Goal: Task Accomplishment & Management: Manage account settings

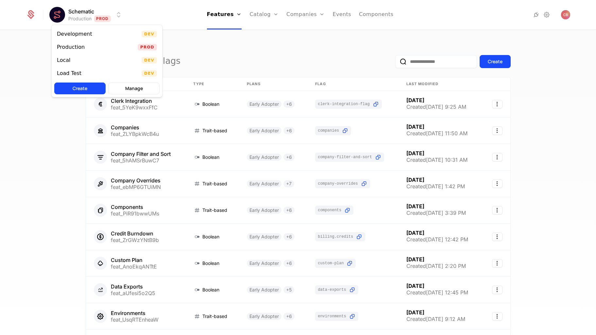
click at [80, 16] on html "Schematic Production Prod Features Features Flags Catalog Plans Add Ons Credits…" at bounding box center [298, 167] width 596 height 335
click at [82, 59] on div "Local Dev" at bounding box center [107, 60] width 111 height 13
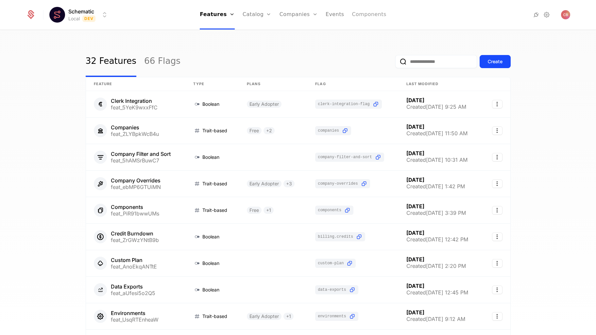
click at [372, 16] on link "Components" at bounding box center [369, 14] width 34 height 29
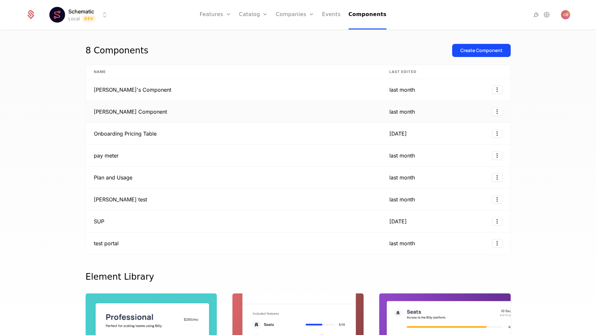
scroll to position [3, 0]
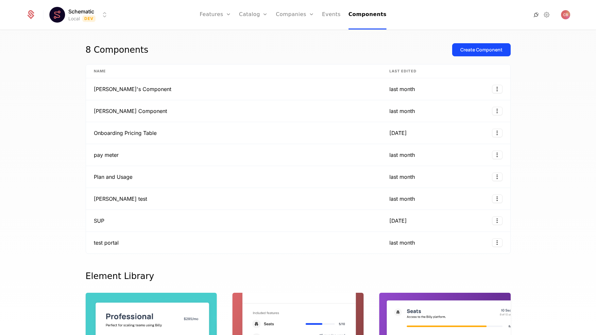
click at [535, 15] on icon at bounding box center [537, 15] width 8 height 8
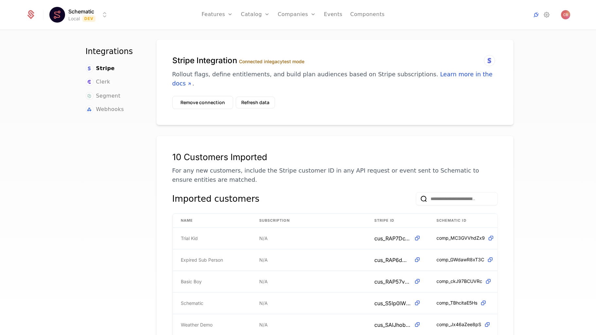
scroll to position [7, 0]
click at [548, 12] on icon at bounding box center [547, 15] width 8 height 8
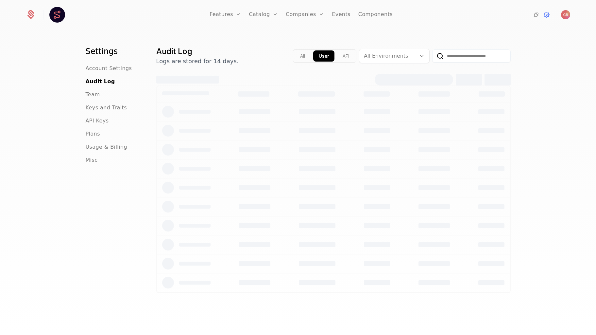
click at [108, 123] on div "API Keys" at bounding box center [113, 121] width 55 height 8
click at [97, 119] on span "API Keys" at bounding box center [97, 121] width 23 height 8
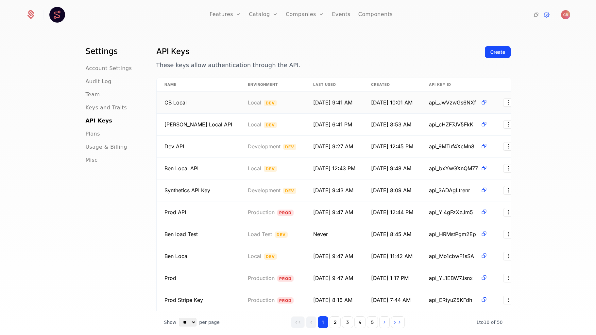
click at [273, 98] on div "Local Dev" at bounding box center [273, 102] width 50 height 8
click at [497, 104] on html "Features Features Flags Catalog Plans Add Ons Credits Configuration Companies C…" at bounding box center [298, 167] width 596 height 335
click at [425, 104] on html "Features Features Flags Catalog Plans Add Ons Credits Configuration Companies C…" at bounding box center [298, 167] width 596 height 335
click at [481, 102] on icon at bounding box center [484, 102] width 7 height 7
click at [375, 14] on link "Components" at bounding box center [376, 14] width 34 height 29
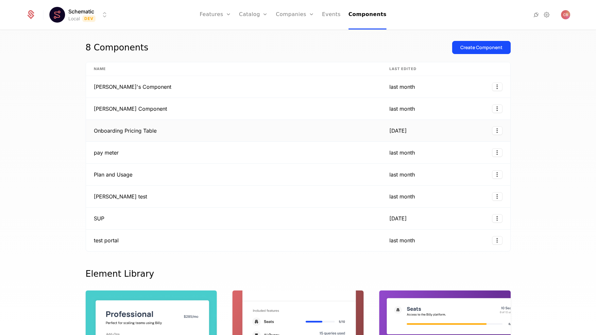
scroll to position [5, 0]
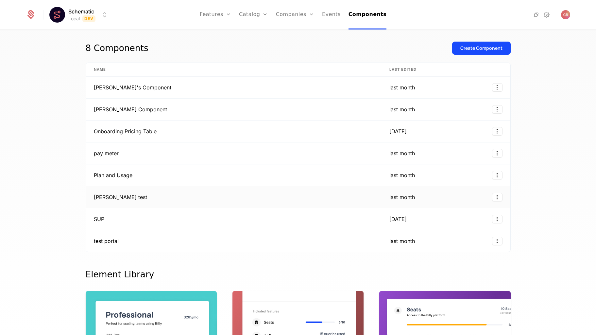
click at [149, 196] on td "[PERSON_NAME] test" at bounding box center [234, 197] width 296 height 22
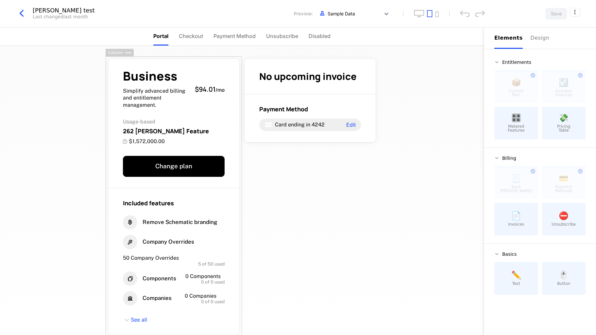
click at [23, 15] on icon "button" at bounding box center [22, 14] width 12 height 12
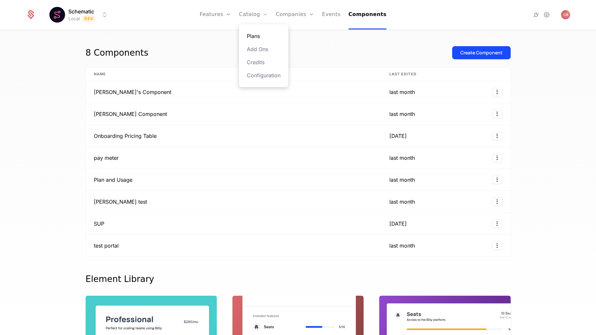
click at [258, 33] on link "Plans" at bounding box center [264, 36] width 34 height 8
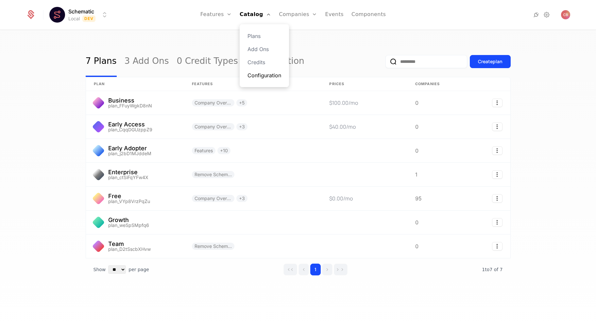
click at [262, 76] on link "Configuration" at bounding box center [265, 75] width 34 height 8
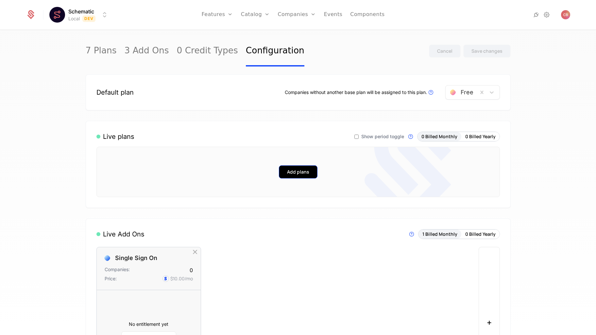
click at [301, 172] on button "Add plans" at bounding box center [298, 171] width 39 height 13
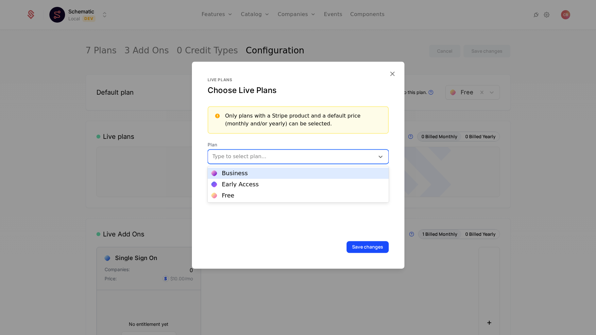
click at [280, 158] on div at bounding box center [292, 156] width 158 height 9
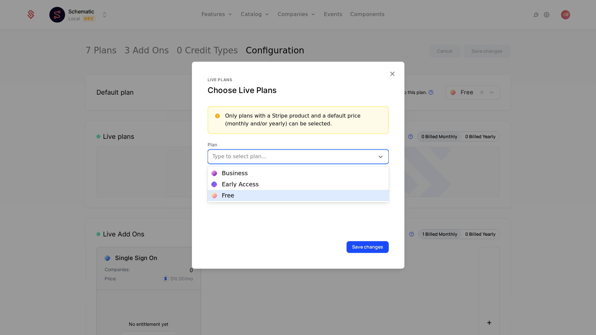
click at [263, 195] on div "Free" at bounding box center [298, 195] width 173 height 6
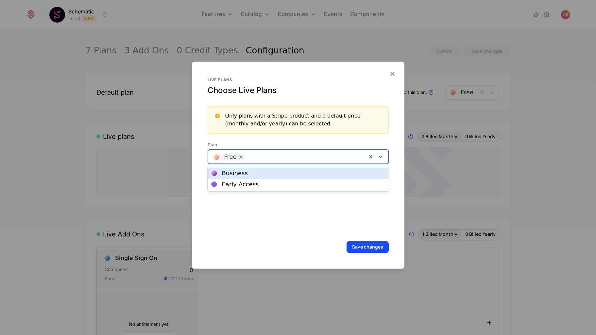
click at [281, 156] on div at bounding box center [306, 155] width 114 height 9
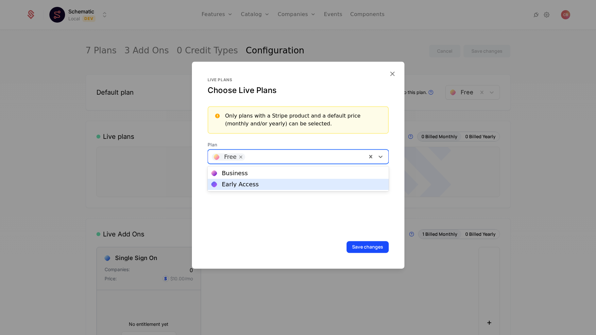
click at [274, 184] on div "Early Access" at bounding box center [298, 184] width 173 height 6
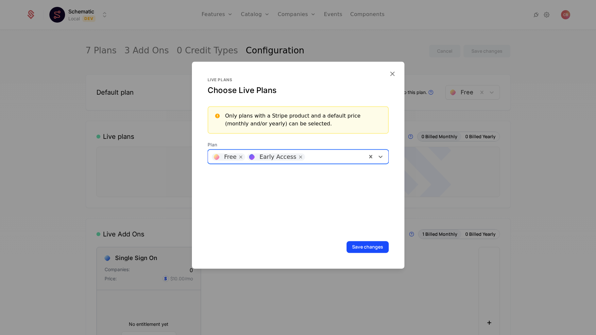
click at [311, 155] on div at bounding box center [335, 155] width 55 height 9
click at [278, 173] on div "Business" at bounding box center [298, 173] width 173 height 6
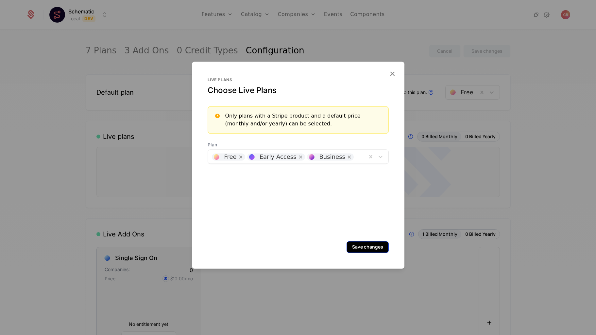
click at [368, 250] on button "Save changes" at bounding box center [368, 247] width 42 height 12
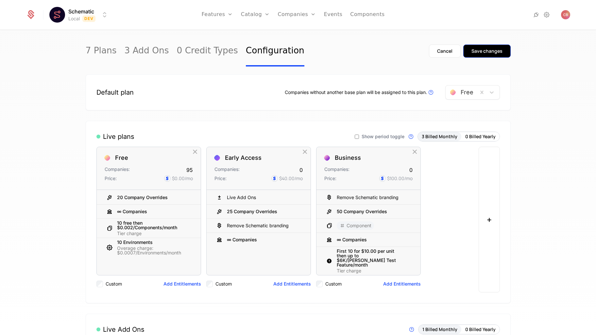
click at [486, 51] on div "Save changes" at bounding box center [487, 51] width 31 height 7
click at [537, 17] on icon at bounding box center [537, 15] width 8 height 8
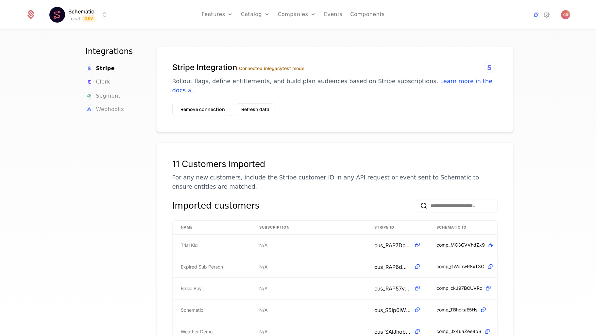
click at [116, 108] on span "Webhooks" at bounding box center [110, 109] width 28 height 8
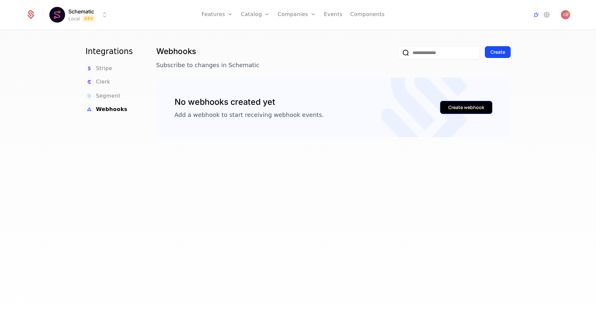
click at [466, 107] on div "Create webhook" at bounding box center [466, 107] width 36 height 7
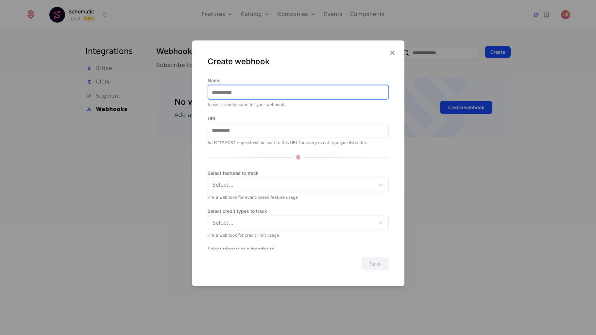
click at [267, 97] on input "Name" at bounding box center [298, 92] width 181 height 14
type input "*******"
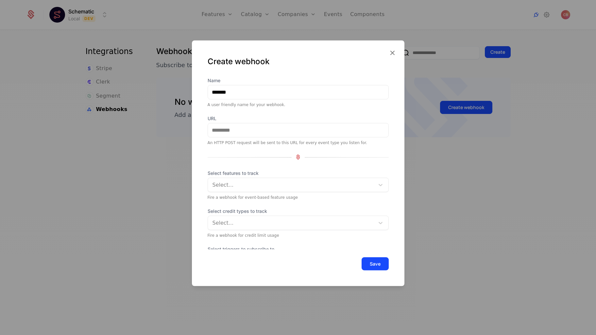
click at [309, 67] on div "Create webhook" at bounding box center [298, 66] width 181 height 21
click at [235, 133] on input "URL" at bounding box center [298, 130] width 181 height 14
paste input "**********"
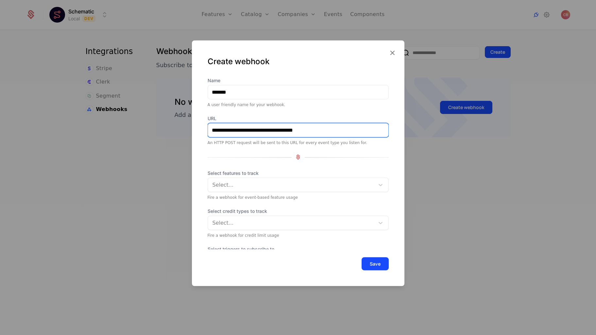
type input "**********"
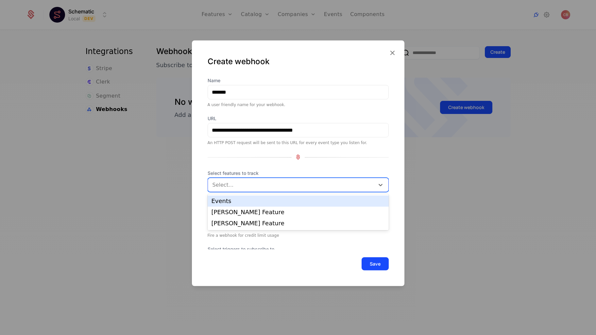
click at [240, 183] on div at bounding box center [292, 184] width 158 height 9
click at [240, 199] on div "Events" at bounding box center [298, 201] width 173 height 6
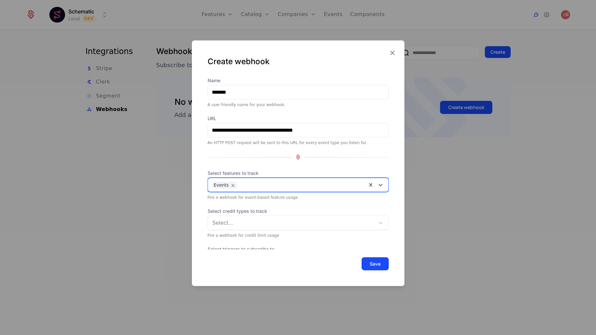
click at [249, 217] on div "Select..." at bounding box center [291, 223] width 167 height 12
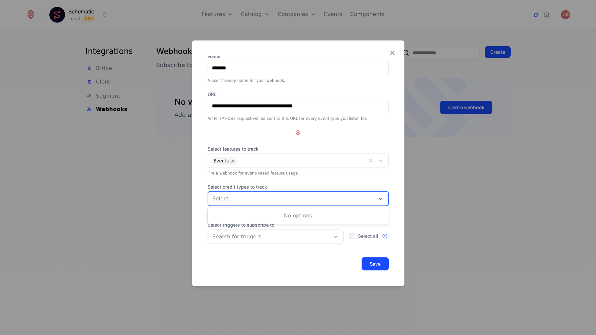
scroll to position [25, 0]
click at [248, 238] on div at bounding box center [270, 235] width 114 height 9
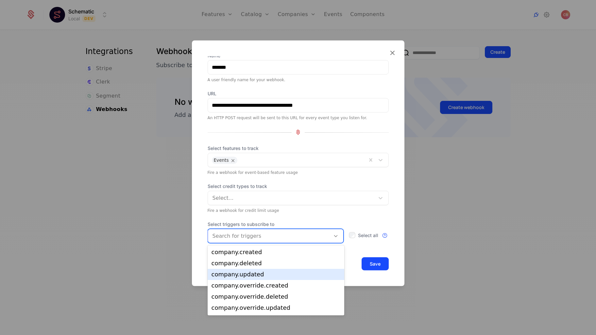
click at [249, 271] on div "company.updated" at bounding box center [276, 274] width 129 height 6
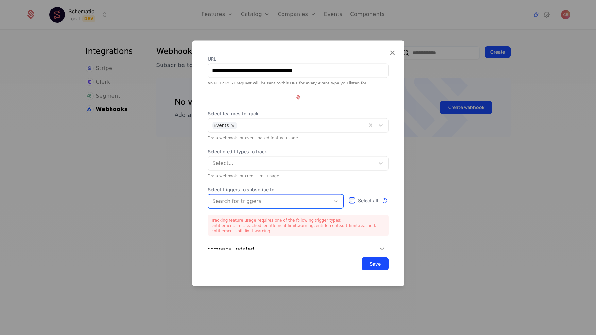
scroll to position [67, 0]
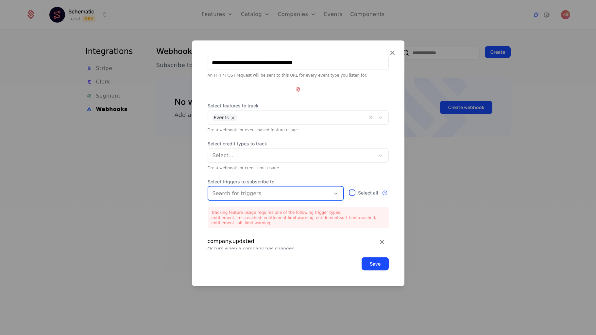
click at [281, 153] on div at bounding box center [292, 154] width 158 height 9
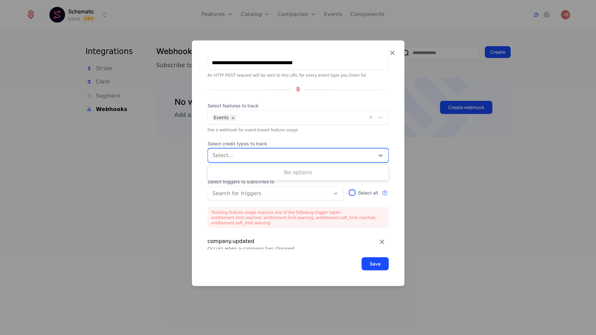
click at [290, 132] on div "**********" at bounding box center [298, 131] width 181 height 245
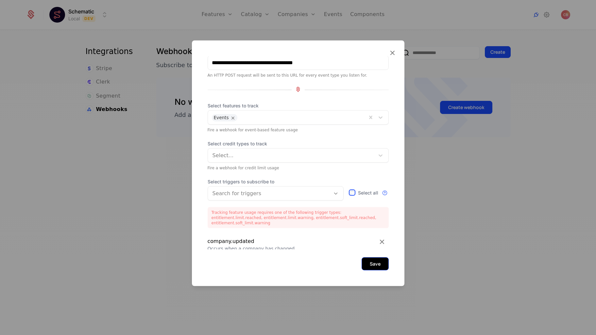
click at [381, 263] on button "Save" at bounding box center [375, 263] width 27 height 13
click at [287, 191] on div at bounding box center [270, 192] width 114 height 9
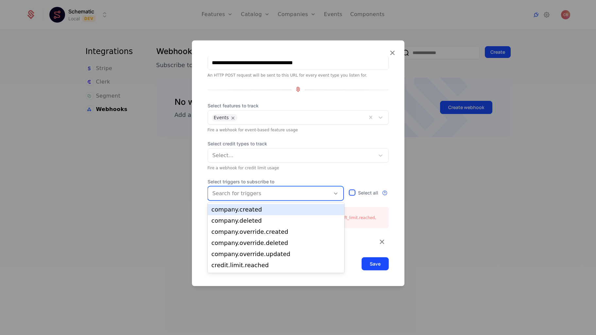
click at [294, 114] on div at bounding box center [302, 116] width 122 height 9
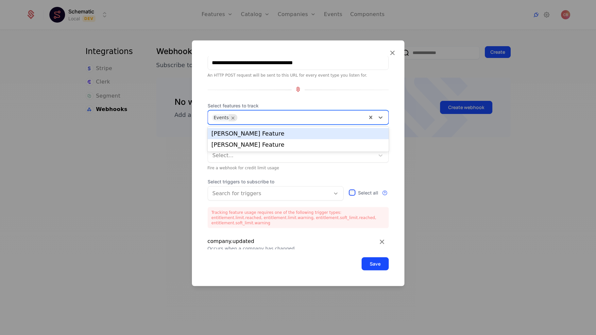
click at [232, 115] on icon "Remove Events" at bounding box center [233, 117] width 6 height 6
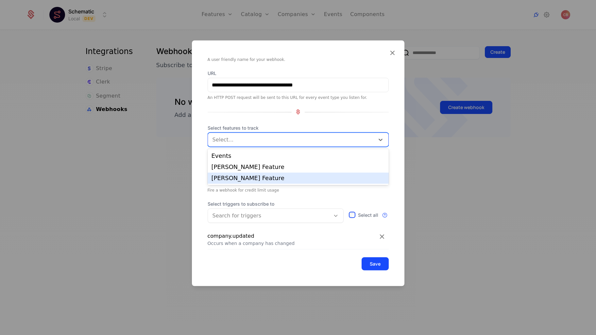
click at [257, 195] on div "**********" at bounding box center [298, 141] width 181 height 218
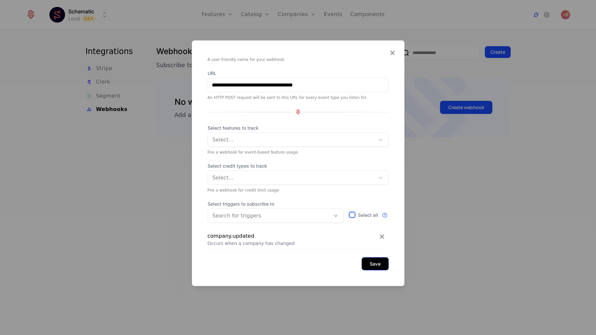
click at [375, 265] on button "Save" at bounding box center [375, 263] width 27 height 13
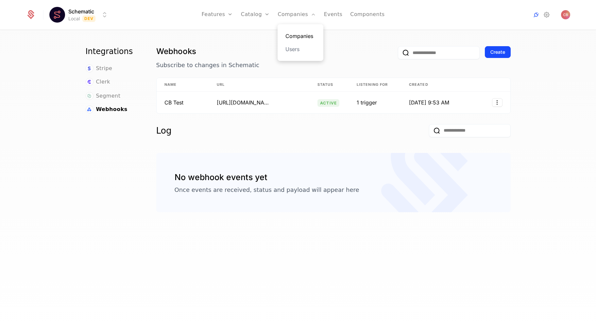
click at [300, 35] on link "Companies" at bounding box center [301, 36] width 30 height 8
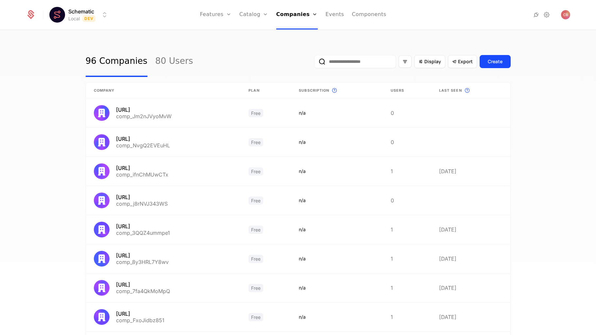
click at [360, 73] on div "Display Export Create" at bounding box center [412, 61] width 197 height 31
click at [360, 65] on input "email" at bounding box center [355, 61] width 82 height 13
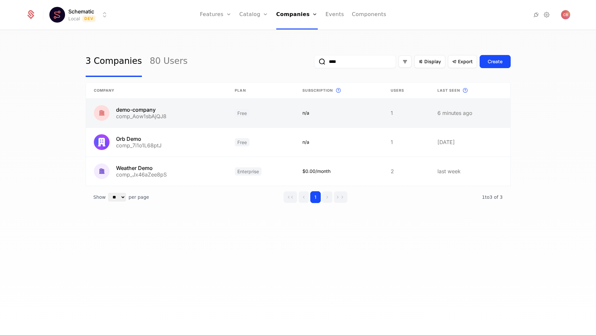
type input "****"
click at [202, 120] on link at bounding box center [156, 112] width 141 height 29
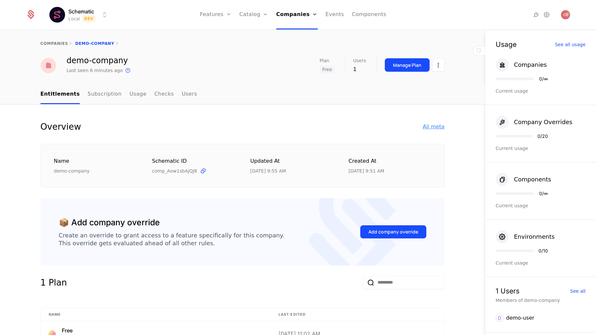
click at [428, 128] on div "All meta" at bounding box center [434, 127] width 22 height 8
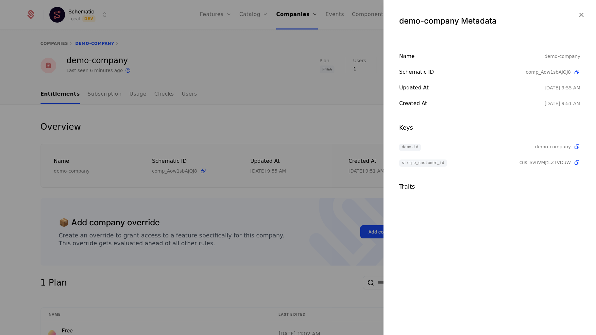
click at [310, 122] on div at bounding box center [298, 167] width 596 height 335
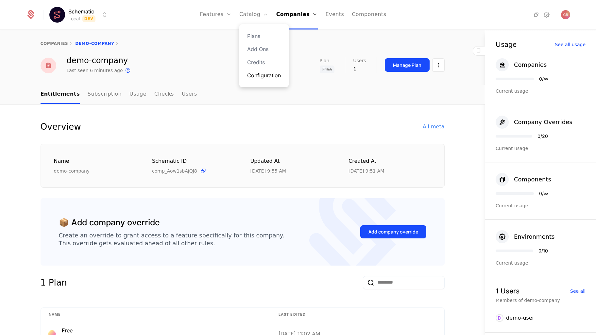
click at [258, 76] on link "Configuration" at bounding box center [264, 75] width 34 height 8
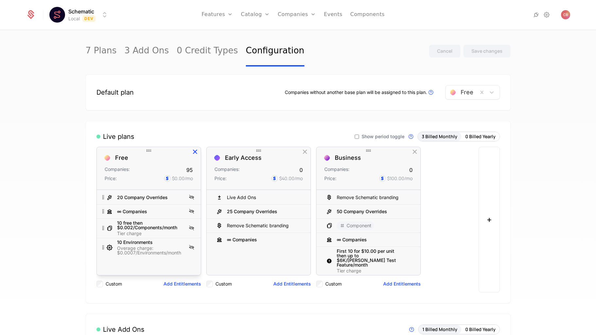
click at [196, 152] on icon "button" at bounding box center [195, 152] width 9 height 9
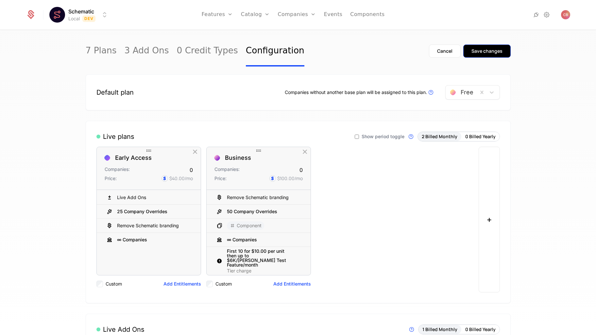
click at [486, 49] on div "Save changes" at bounding box center [487, 51] width 31 height 7
click at [300, 34] on link "Companies" at bounding box center [301, 36] width 30 height 8
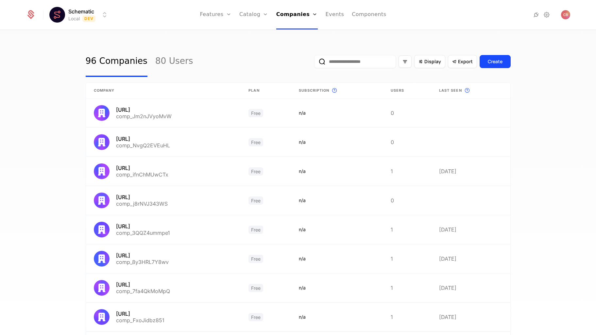
click at [341, 63] on input "email" at bounding box center [355, 61] width 82 height 13
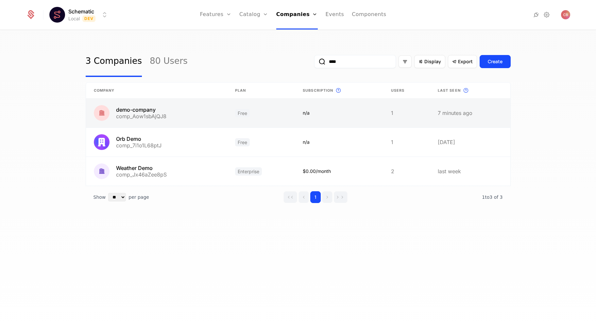
type input "****"
click at [356, 111] on link at bounding box center [339, 112] width 88 height 29
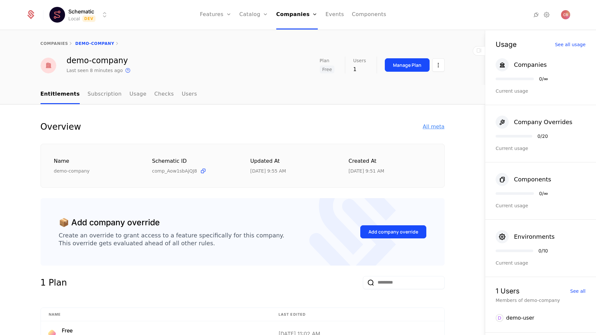
click at [437, 128] on div "All meta" at bounding box center [434, 127] width 22 height 8
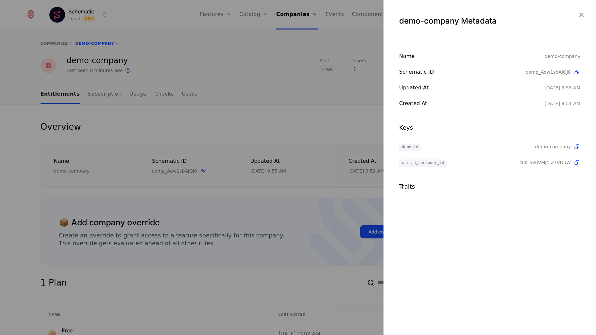
click at [527, 163] on span "cus_SvuVMJtLZTVDuW" at bounding box center [545, 162] width 51 height 7
click at [539, 165] on span "cus_SvuVMJtLZTVDuW" at bounding box center [545, 162] width 51 height 7
click at [322, 111] on div at bounding box center [298, 167] width 596 height 335
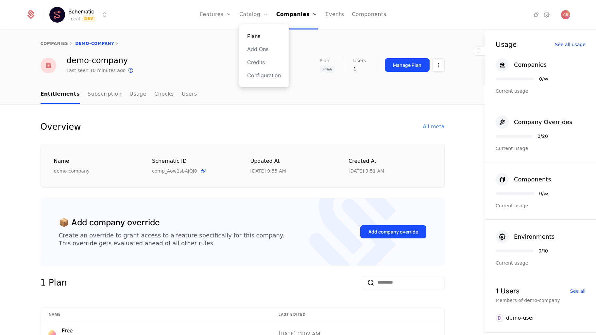
click at [260, 37] on link "Plans" at bounding box center [264, 36] width 34 height 8
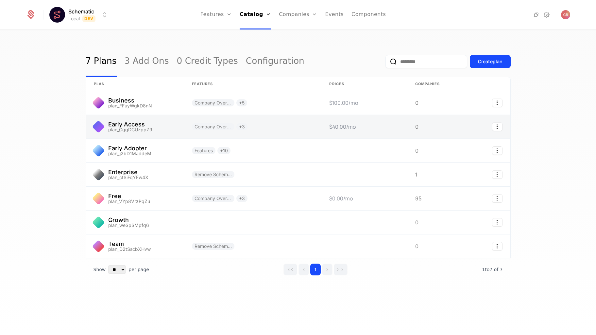
click at [279, 128] on link at bounding box center [253, 127] width 138 height 24
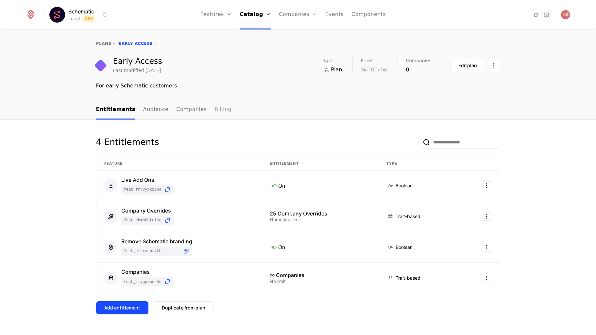
click at [215, 110] on link "Billing" at bounding box center [223, 109] width 17 height 19
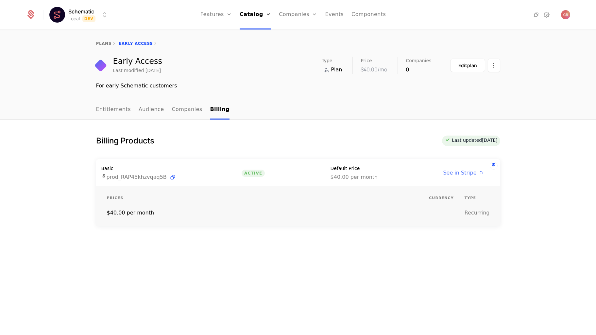
click at [464, 174] on span "See in Stripe" at bounding box center [459, 172] width 33 height 6
click at [259, 39] on link "Plans" at bounding box center [265, 36] width 34 height 8
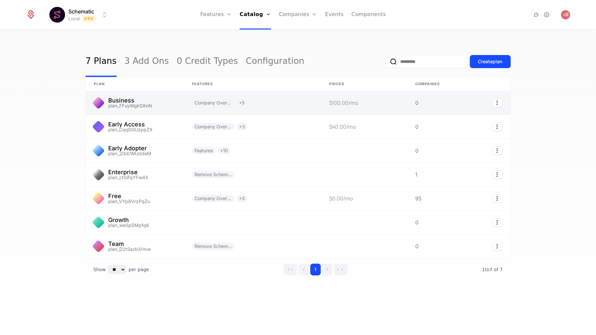
click at [285, 106] on link at bounding box center [253, 103] width 138 height 24
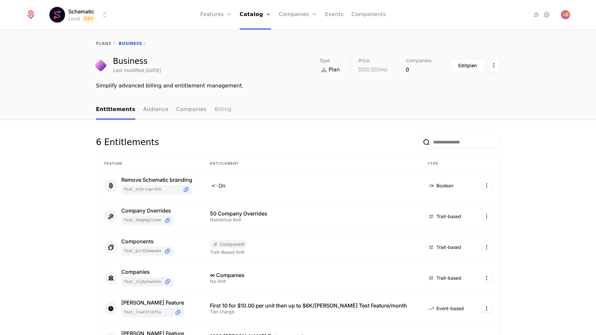
click at [215, 110] on link "Billing" at bounding box center [223, 109] width 17 height 19
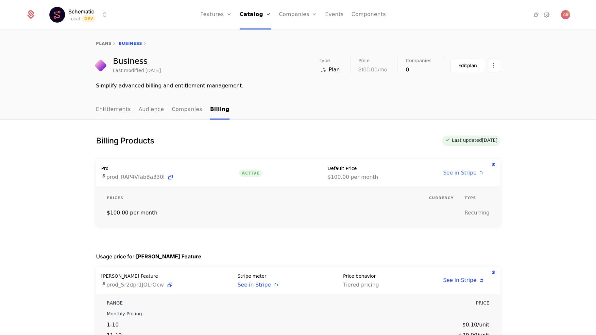
click at [459, 173] on span "See in Stripe" at bounding box center [459, 172] width 33 height 6
click at [465, 65] on div "Edit plan" at bounding box center [468, 65] width 19 height 7
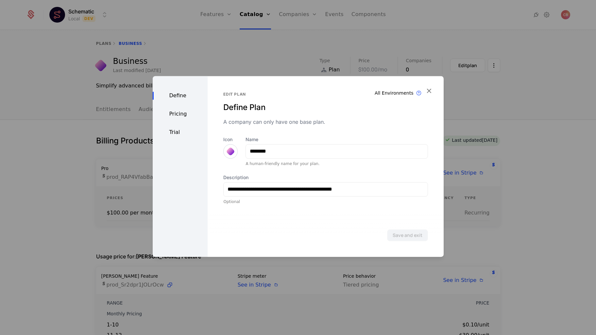
click at [176, 114] on div "Pricing" at bounding box center [180, 114] width 55 height 8
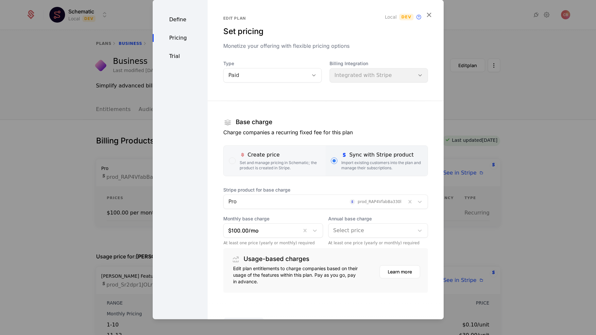
scroll to position [26, 0]
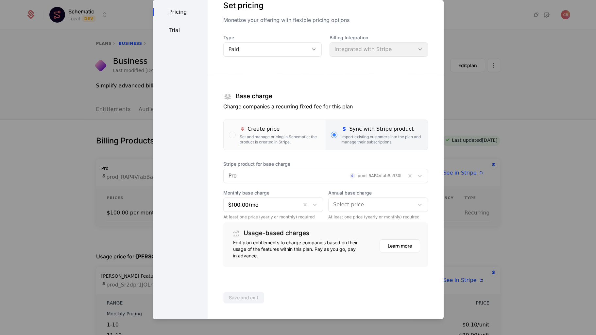
click at [290, 177] on div at bounding box center [314, 175] width 173 height 9
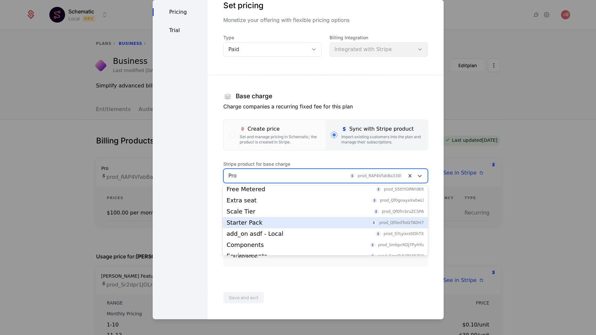
scroll to position [0, 0]
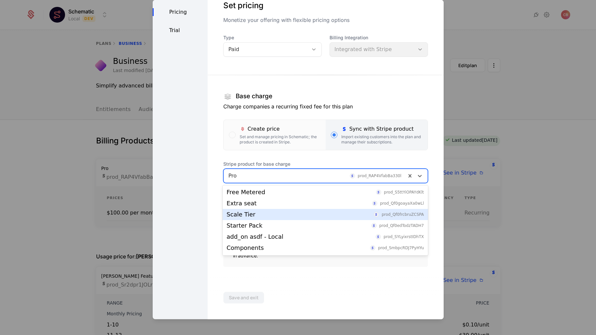
click at [294, 217] on div "Scale Tier prod_Qf0frcbruZCSPA" at bounding box center [325, 214] width 197 height 6
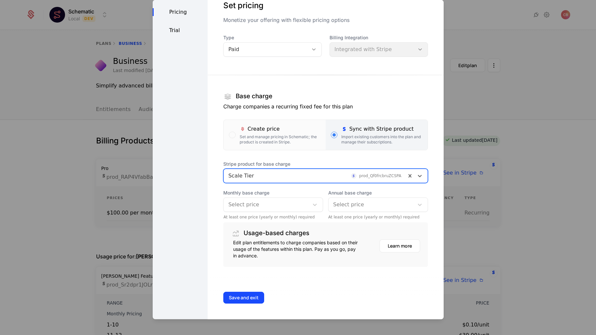
click at [287, 205] on div at bounding box center [266, 204] width 76 height 9
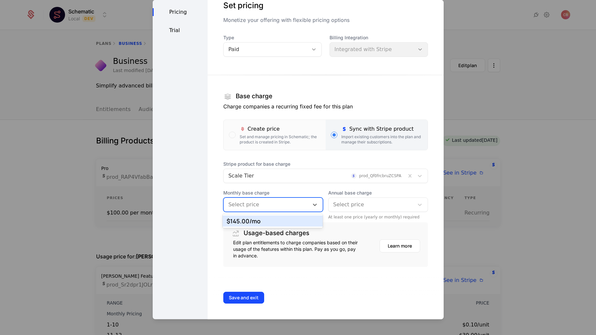
click at [283, 220] on div "$145.00 /mo" at bounding box center [273, 221] width 92 height 6
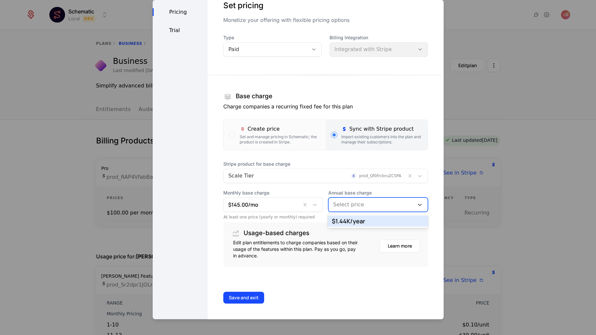
click at [355, 203] on div at bounding box center [371, 204] width 76 height 9
click at [357, 221] on div "$1.44K /year" at bounding box center [378, 221] width 92 height 6
click at [246, 295] on button "Save and exit" at bounding box center [243, 297] width 41 height 12
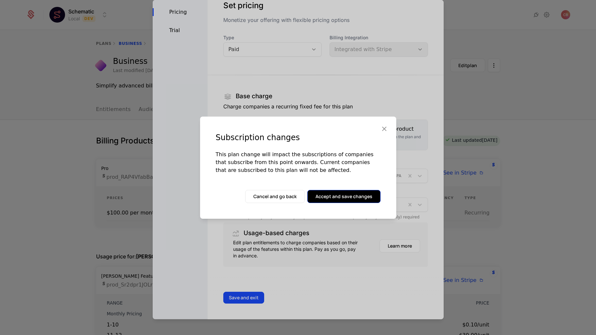
click at [356, 199] on button "Accept and save changes" at bounding box center [343, 196] width 73 height 13
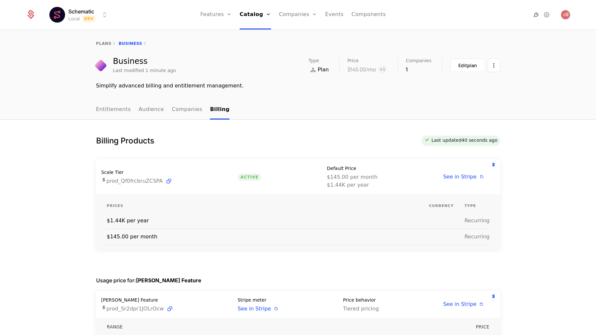
click at [537, 13] on icon at bounding box center [537, 15] width 8 height 8
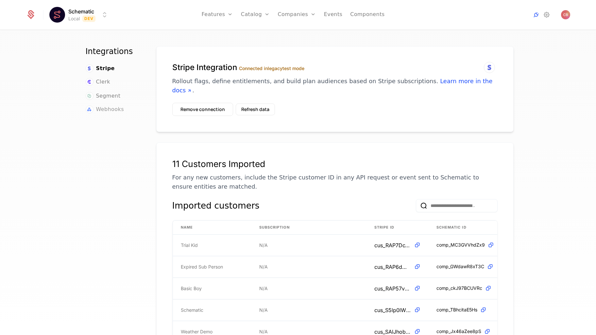
click at [115, 107] on span "Webhooks" at bounding box center [110, 109] width 28 height 8
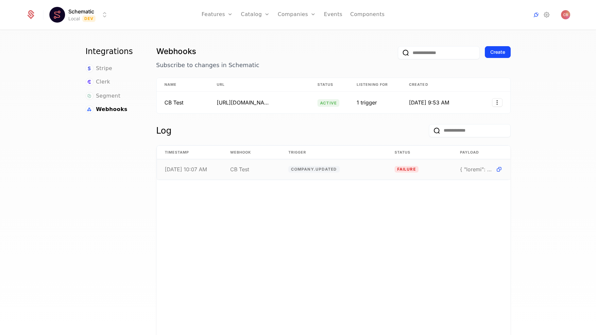
click at [359, 169] on td "company.updated" at bounding box center [334, 169] width 106 height 20
click at [499, 168] on icon at bounding box center [499, 169] width 7 height 7
click at [271, 75] on link "Configuration" at bounding box center [266, 75] width 34 height 8
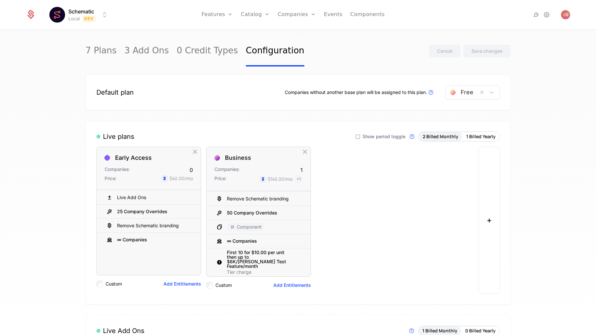
scroll to position [1, 0]
click at [263, 34] on link "Plans" at bounding box center [266, 36] width 34 height 8
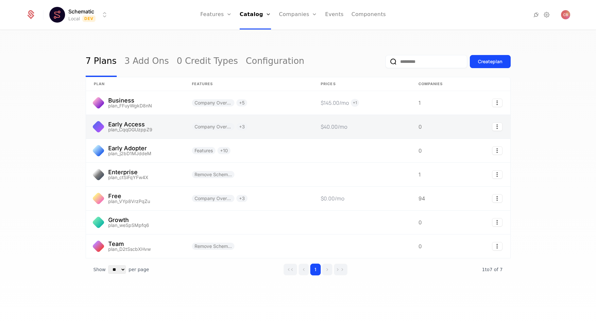
click at [280, 130] on link at bounding box center [248, 127] width 129 height 24
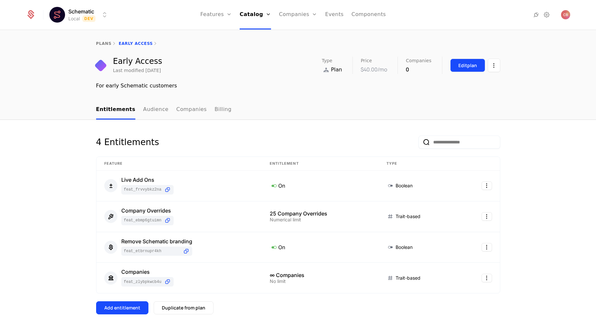
click at [469, 67] on div "Edit plan" at bounding box center [468, 65] width 19 height 7
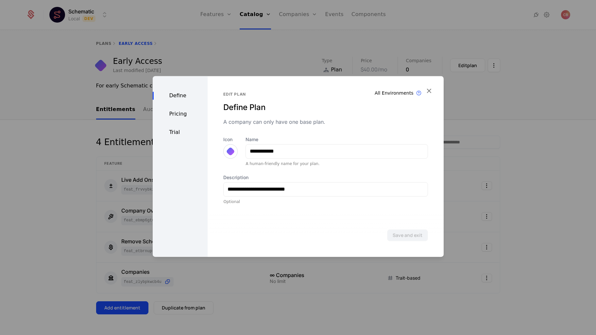
click at [178, 114] on div "Pricing" at bounding box center [180, 114] width 55 height 8
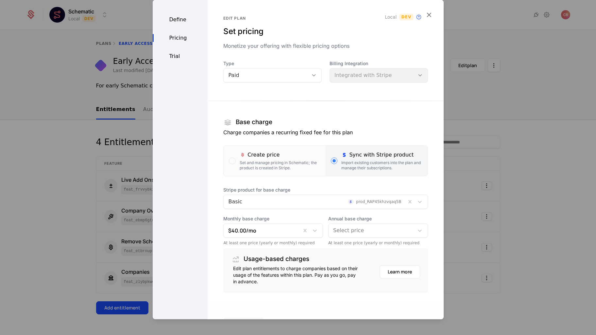
click at [267, 202] on div at bounding box center [314, 201] width 173 height 9
click at [215, 146] on div "Edit plan Set pricing Monetize your offering with flexible pricing options Loca…" at bounding box center [326, 172] width 236 height 345
click at [432, 12] on icon "button" at bounding box center [429, 14] width 9 height 9
